Goal: Task Accomplishment & Management: Manage account settings

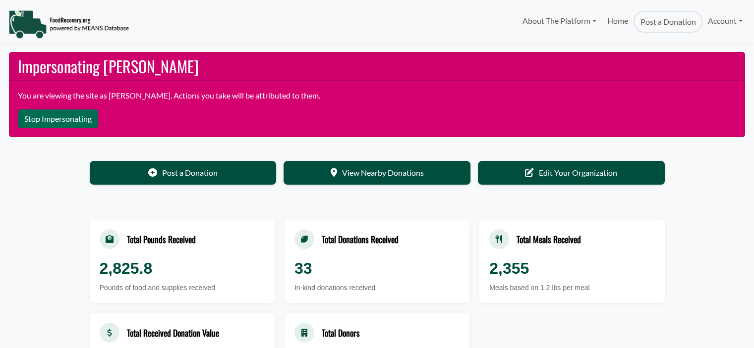
select select "Language Translate Widget"
click at [728, 17] on link "Account" at bounding box center [725, 21] width 46 height 20
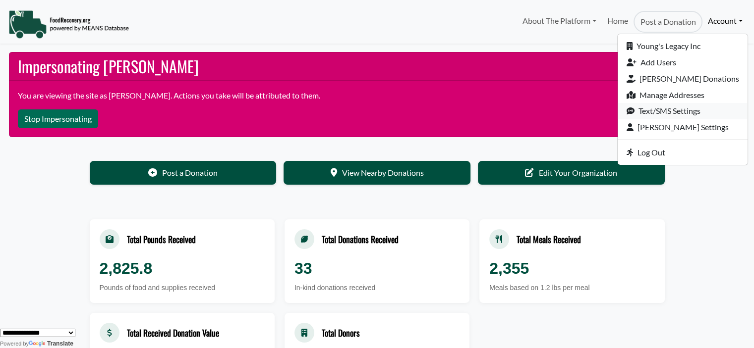
click at [676, 110] on link "Text/SMS Settings" at bounding box center [682, 111] width 130 height 16
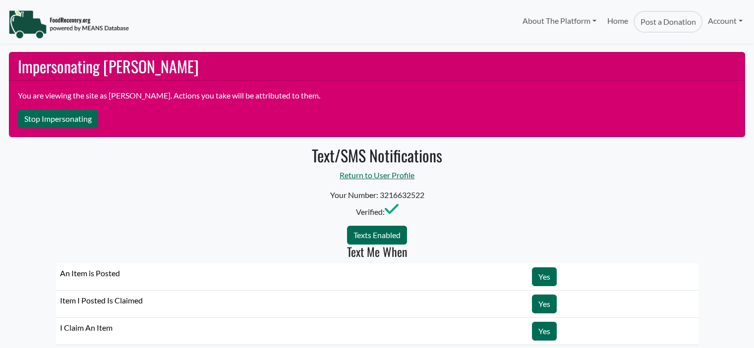
select select "Language Translate Widget"
click at [719, 20] on link "Account" at bounding box center [725, 21] width 46 height 20
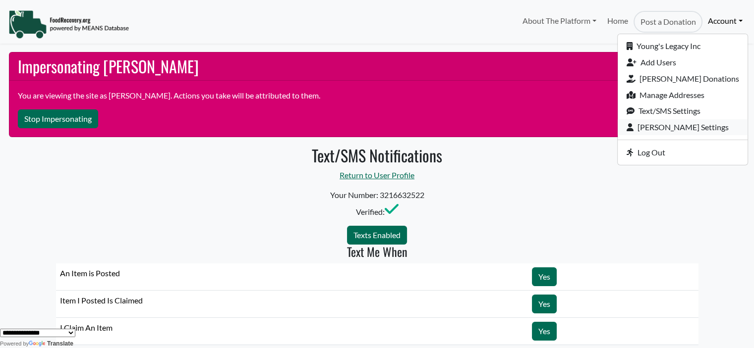
click at [693, 130] on link "[PERSON_NAME] Settings" at bounding box center [682, 127] width 130 height 16
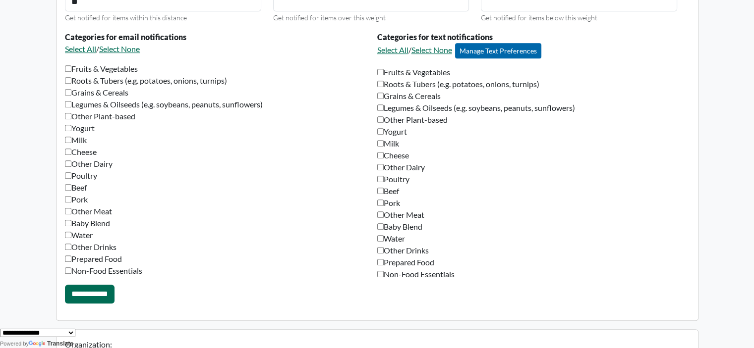
scroll to position [677, 0]
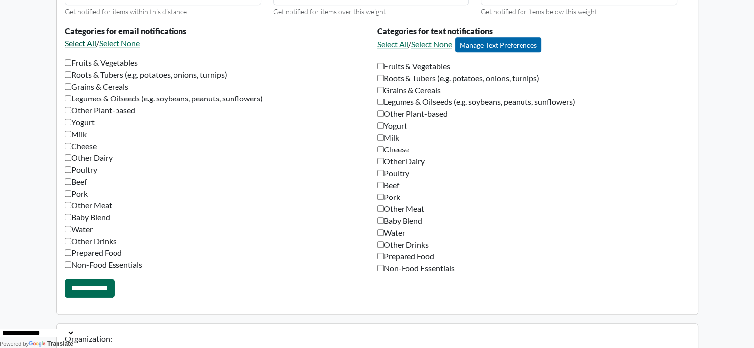
click at [73, 41] on link "Select All" at bounding box center [80, 42] width 31 height 9
click at [380, 41] on link "Select All" at bounding box center [392, 43] width 31 height 9
click at [100, 288] on input "**********" at bounding box center [90, 288] width 50 height 19
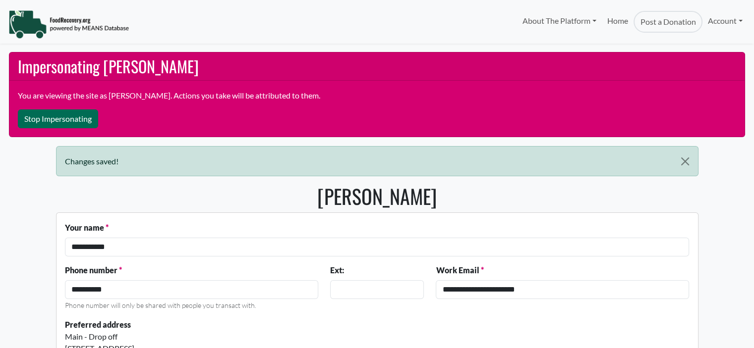
select select "Language Translate Widget"
click at [46, 115] on button "Stop Impersonating" at bounding box center [58, 119] width 80 height 19
